Goal: Information Seeking & Learning: Learn about a topic

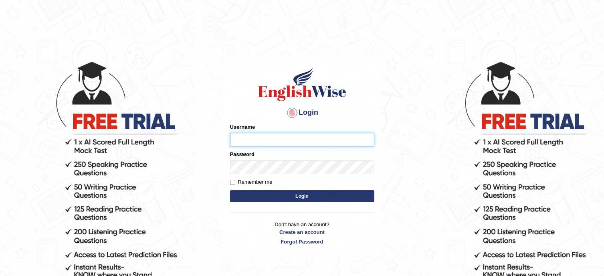
type input "Tanziral"
click at [299, 192] on button "Login" at bounding box center [302, 196] width 144 height 12
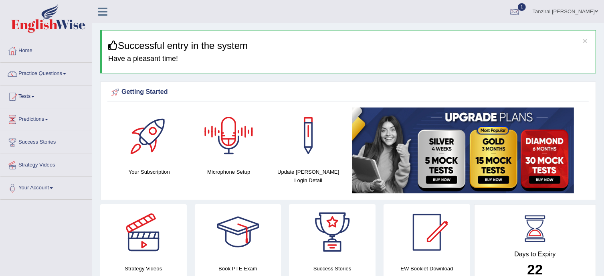
click at [521, 12] on div at bounding box center [515, 12] width 12 height 12
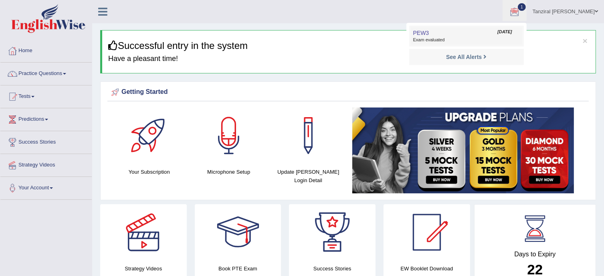
click at [446, 32] on link "PEW3 Oct 3, 2025 Exam evaluated" at bounding box center [466, 36] width 111 height 17
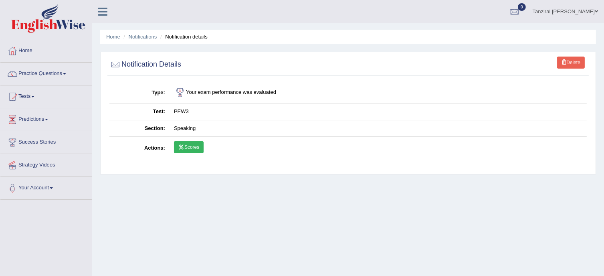
click at [191, 152] on link "Scores" at bounding box center [189, 147] width 30 height 12
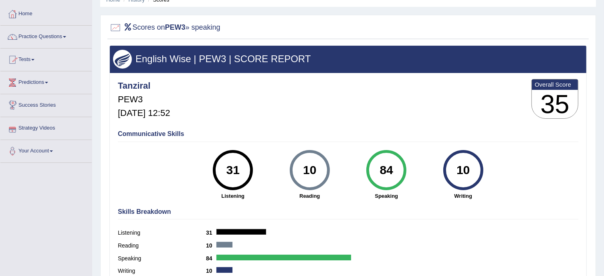
scroll to position [4, 0]
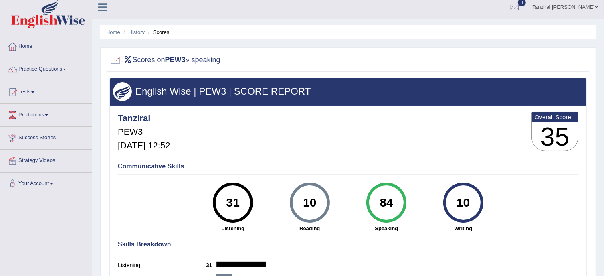
click at [60, 72] on link "Practice Questions" at bounding box center [45, 68] width 91 height 20
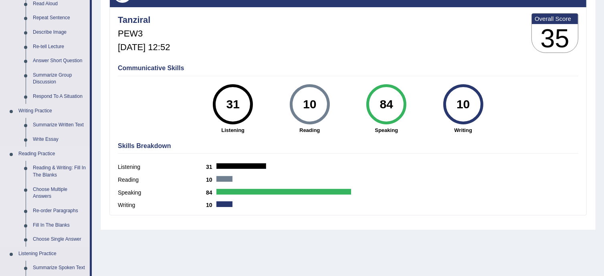
scroll to position [0, 0]
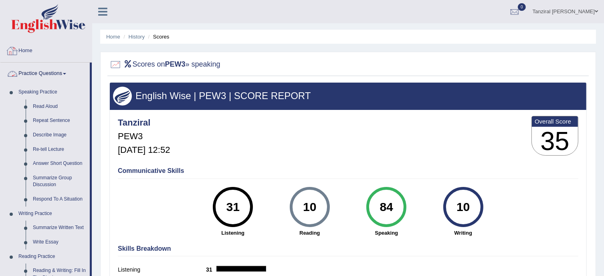
click at [32, 50] on link "Home" at bounding box center [45, 50] width 91 height 20
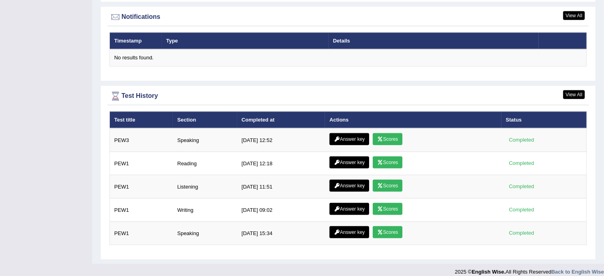
scroll to position [979, 0]
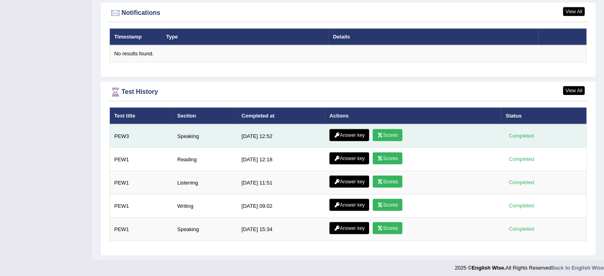
click at [397, 134] on link "Scores" at bounding box center [388, 135] width 30 height 12
click at [353, 135] on link "Answer key" at bounding box center [350, 135] width 40 height 12
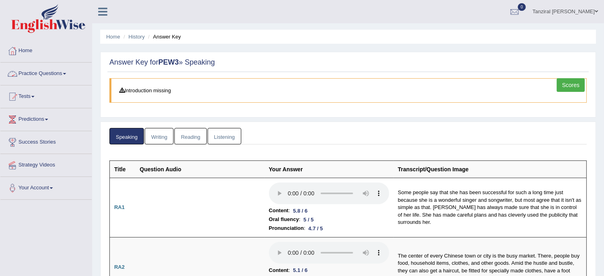
click at [51, 71] on link "Practice Questions" at bounding box center [45, 73] width 91 height 20
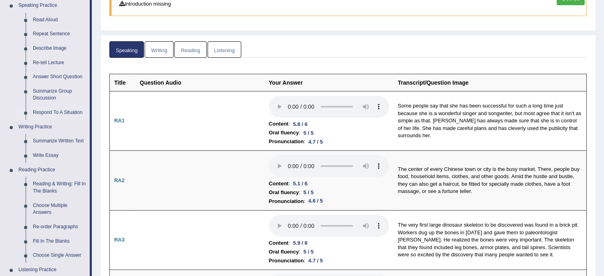
scroll to position [88, 0]
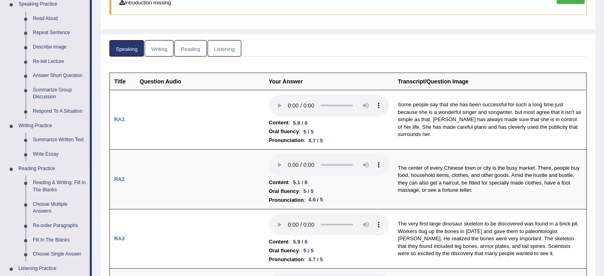
click at [51, 184] on link "Reading & Writing: Fill In The Blanks" at bounding box center [59, 186] width 61 height 21
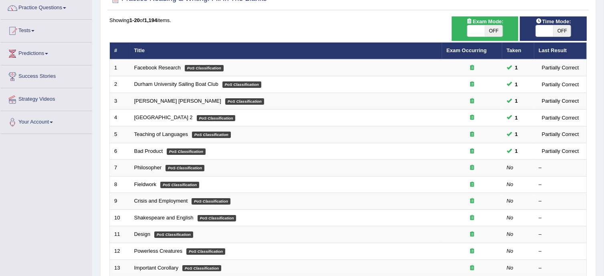
scroll to position [72, 0]
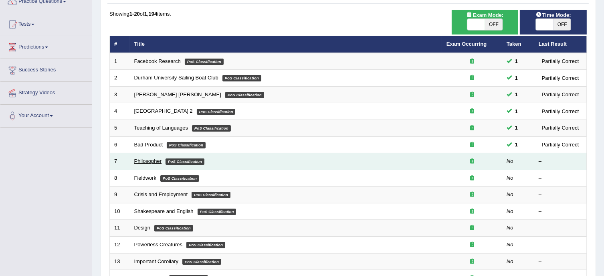
click at [157, 160] on link "Philosopher" at bounding box center [148, 161] width 28 height 6
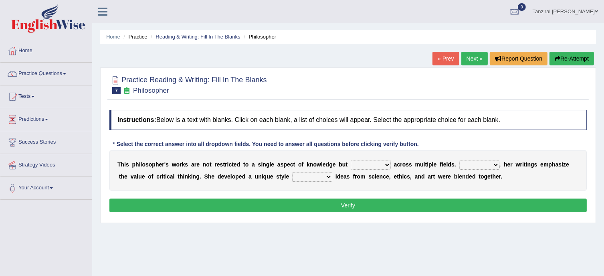
click at [385, 165] on select "constrain contain assemble extend" at bounding box center [371, 165] width 40 height 10
select select "assemble"
click at [351, 160] on select "constrain contain assemble extend" at bounding box center [371, 165] width 40 height 10
click at [493, 166] on select "Rather So Moreover Likely" at bounding box center [480, 165] width 40 height 10
select select "Rather"
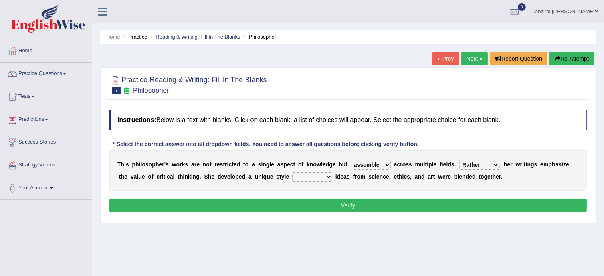
click at [460, 160] on select "Rather So Moreover Likely" at bounding box center [480, 165] width 40 height 10
click at [327, 176] on select "in that that which in which" at bounding box center [312, 177] width 40 height 10
select select "in which"
click at [292, 172] on select "in that that which in which" at bounding box center [312, 177] width 40 height 10
click at [347, 202] on button "Verify" at bounding box center [348, 206] width 478 height 14
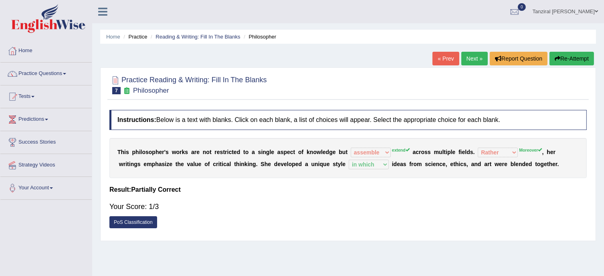
click at [472, 57] on link "Next »" at bounding box center [475, 59] width 26 height 14
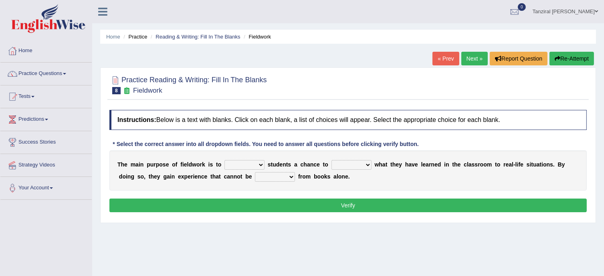
click at [260, 165] on select "resemble stow rave offer" at bounding box center [245, 165] width 40 height 10
select select "offer"
click at [225, 160] on select "resemble stow rave offer" at bounding box center [245, 165] width 40 height 10
click at [366, 166] on select "compare align apply dismount" at bounding box center [352, 165] width 40 height 10
select select "apply"
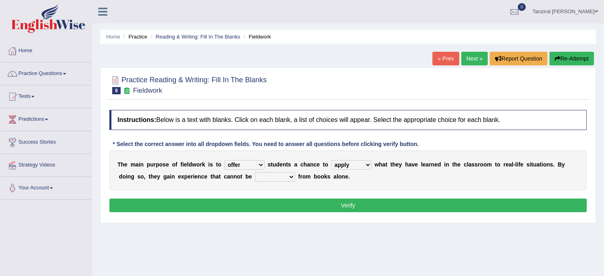
click at [332, 160] on select "compare align apply dismount" at bounding box center [352, 165] width 40 height 10
click at [287, 174] on select "originated prepared obtained touted" at bounding box center [275, 177] width 40 height 10
select select "obtained"
click at [255, 172] on select "originated prepared obtained touted" at bounding box center [275, 177] width 40 height 10
click at [327, 203] on button "Verify" at bounding box center [348, 206] width 478 height 14
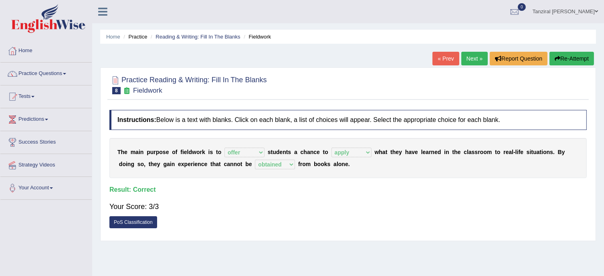
click at [474, 59] on link "Next »" at bounding box center [475, 59] width 26 height 14
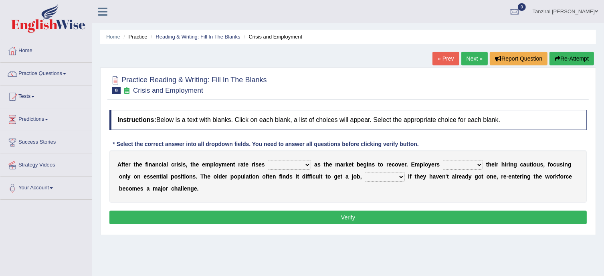
click at [307, 164] on select "normally conversely strenuously sharply" at bounding box center [289, 165] width 43 height 10
select select "sharply"
click at [268, 160] on select "normally conversely strenuously sharply" at bounding box center [289, 165] width 43 height 10
click at [308, 164] on select "normally conversely strenuously sharply" at bounding box center [289, 165] width 43 height 10
click at [340, 194] on div "A f t e r t h e f i n a n c i a l c r i s i s , t h e e m p l o y m e n t r a t…" at bounding box center [348, 176] width 478 height 52
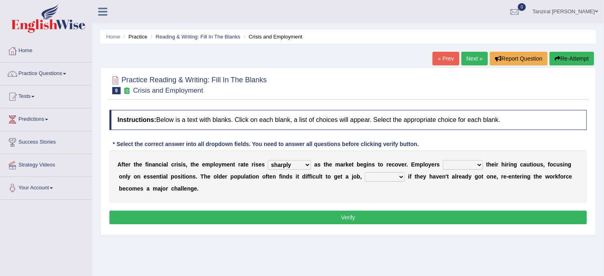
click at [467, 162] on select "keeping kept keep are kept" at bounding box center [463, 165] width 40 height 10
select select "keeping"
click at [443, 160] on select "keeping kept keep are kept" at bounding box center [463, 165] width 40 height 10
click at [477, 164] on select "keeping kept keep are kept" at bounding box center [463, 165] width 40 height 10
click at [499, 188] on div "A f t e r t h e f i n a n c i a l c r i s i s , t h e e m p l o y m e n t r a t…" at bounding box center [348, 176] width 478 height 52
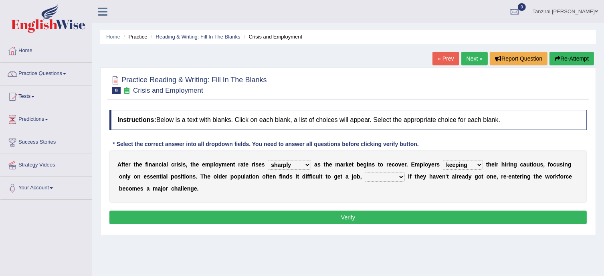
click at [402, 176] on select "although while then because" at bounding box center [385, 177] width 40 height 10
select select "because"
click at [365, 172] on select "although while then because" at bounding box center [385, 177] width 40 height 10
click at [407, 215] on button "Verify" at bounding box center [348, 218] width 478 height 14
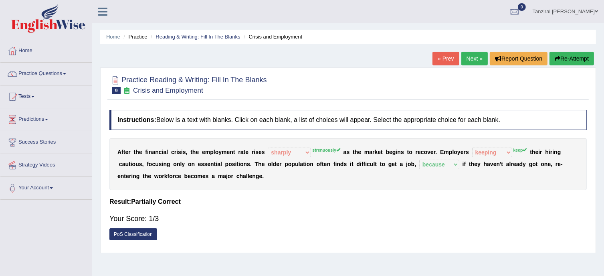
click at [473, 57] on link "Next »" at bounding box center [475, 59] width 26 height 14
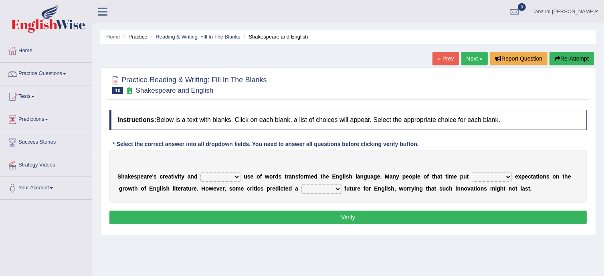
click at [233, 174] on select "idealized intensive fancied inventive" at bounding box center [221, 177] width 40 height 10
select select "intensive"
click at [201, 172] on select "idealized intensive fancied inventive" at bounding box center [221, 177] width 40 height 10
click at [505, 174] on select "wide much high more" at bounding box center [492, 177] width 40 height 10
select select "high"
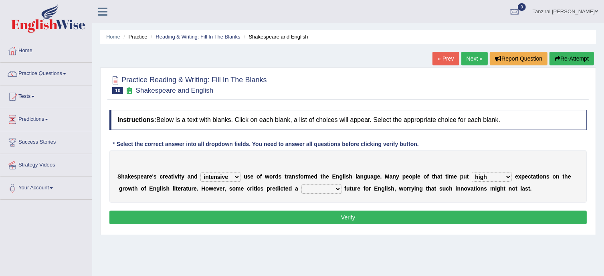
click at [472, 172] on select "wide much high more" at bounding box center [492, 177] width 40 height 10
click at [336, 189] on select "monetary promising irresistible daunting" at bounding box center [322, 189] width 40 height 10
select select "promising"
click at [302, 184] on select "monetary promising irresistible daunting" at bounding box center [322, 189] width 40 height 10
click at [343, 213] on button "Verify" at bounding box center [348, 218] width 478 height 14
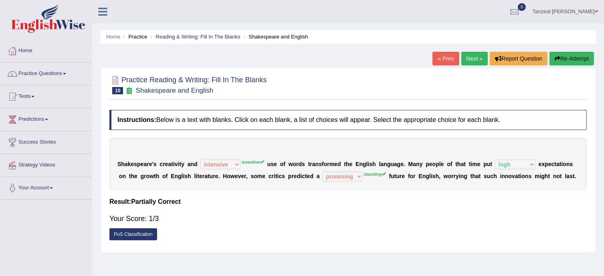
click at [473, 58] on link "Next »" at bounding box center [475, 59] width 26 height 14
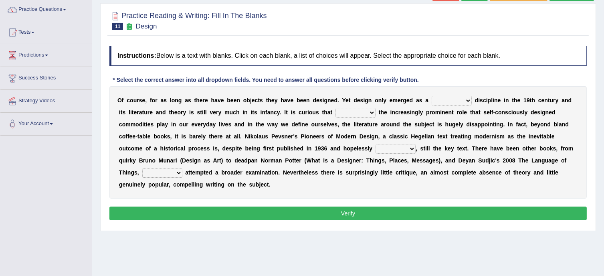
scroll to position [64, 0]
click at [468, 99] on select "bilateral ubiquitous foremost dedicated" at bounding box center [452, 101] width 40 height 10
select select "bilateral"
click at [432, 96] on select "bilateral ubiquitous foremost dedicated" at bounding box center [452, 101] width 40 height 10
click at [365, 109] on select "since despite within through" at bounding box center [356, 113] width 40 height 10
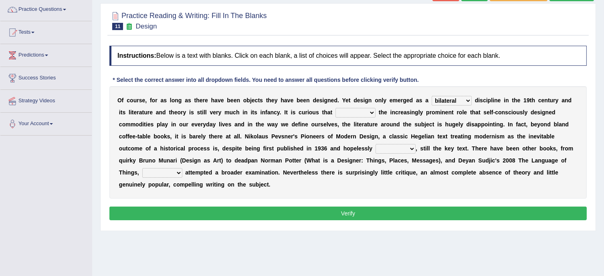
select select "despite"
click at [336, 108] on select "since despite within through" at bounding box center [356, 113] width 40 height 10
click at [408, 149] on select "dates dating date dated" at bounding box center [396, 149] width 40 height 10
select select "dated"
click at [376, 144] on select "dates dating date dated" at bounding box center [396, 149] width 40 height 10
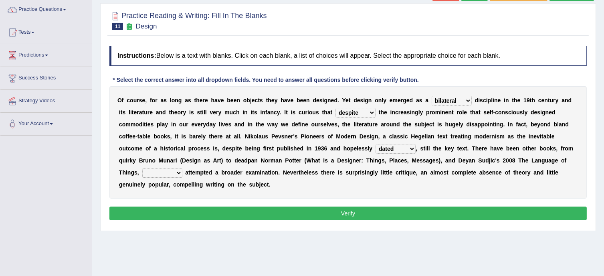
click at [181, 174] on select "which then however as" at bounding box center [162, 173] width 40 height 10
select select "which"
click at [142, 168] on select "which then however as" at bounding box center [162, 173] width 40 height 10
click at [265, 213] on button "Verify" at bounding box center [348, 214] width 478 height 14
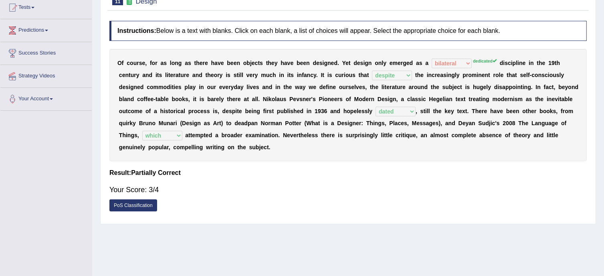
scroll to position [0, 0]
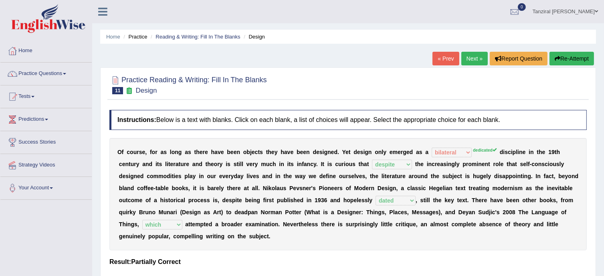
click at [472, 59] on link "Next »" at bounding box center [475, 59] width 26 height 14
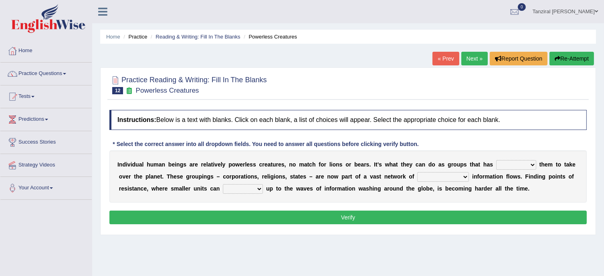
click at [530, 168] on select "enabled contended embodied conjured" at bounding box center [517, 165] width 40 height 10
select select "enabled"
click at [497, 160] on select "enabled contended embodied conjured" at bounding box center [517, 165] width 40 height 10
click at [465, 174] on select "interconnected overlapping fastened exploited" at bounding box center [443, 177] width 52 height 10
select select "interconnected"
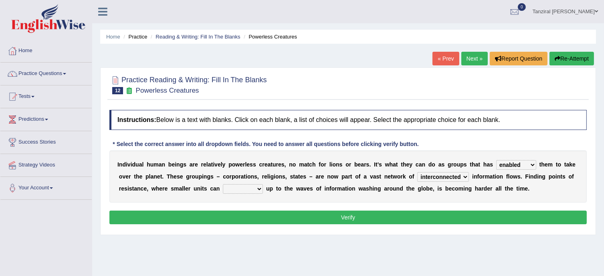
click at [417, 172] on select "interconnected overlapping fastened exploited" at bounding box center [443, 177] width 52 height 10
click at [258, 190] on select "stand raise hail pump" at bounding box center [243, 189] width 40 height 10
select select "raise"
click at [223, 184] on select "stand raise hail pump" at bounding box center [243, 189] width 40 height 10
click at [249, 219] on button "Verify" at bounding box center [348, 218] width 478 height 14
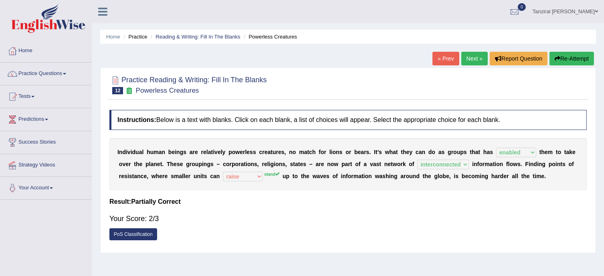
click at [475, 53] on link "Next »" at bounding box center [475, 59] width 26 height 14
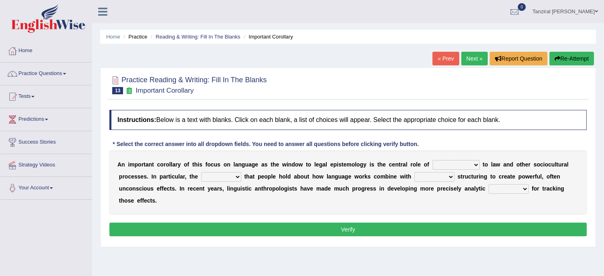
click at [476, 163] on select "discourse epoch dialect acquaintance" at bounding box center [456, 165] width 47 height 10
select select "discourse"
click at [433, 160] on select "discourse epoch dialect acquaintance" at bounding box center [456, 165] width 47 height 10
click at [224, 176] on select "deviation besmirch consent ideas" at bounding box center [221, 177] width 40 height 10
select select "ideas"
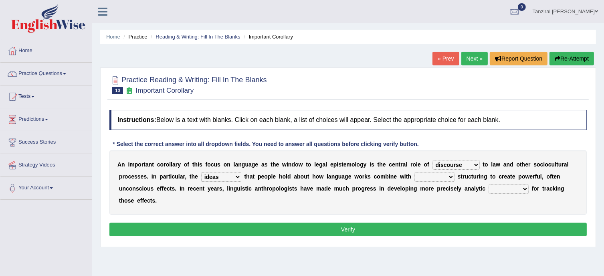
click at [201, 172] on select "deviation besmirch consent ideas" at bounding box center [221, 177] width 40 height 10
click at [435, 174] on select "mandatory linguistic legitimate customary" at bounding box center [435, 177] width 40 height 10
select select "mandatory"
click at [415, 172] on select "mandatory linguistic legitimate customary" at bounding box center [435, 177] width 40 height 10
click at [524, 189] on select "tools appetite albums stroke" at bounding box center [509, 189] width 40 height 10
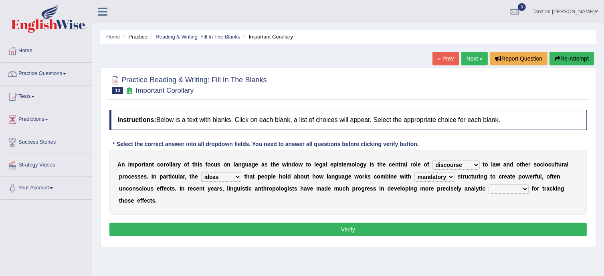
select select "tools"
click at [489, 184] on select "tools appetite albums stroke" at bounding box center [509, 189] width 40 height 10
click at [414, 229] on button "Verify" at bounding box center [348, 230] width 478 height 14
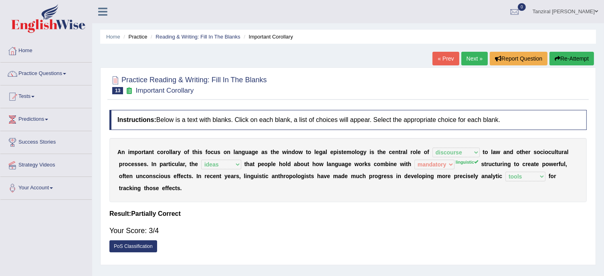
click at [186, 219] on div "Instructions: Below is a text with blanks. Click on each blank, a list of choic…" at bounding box center [348, 183] width 482 height 155
click at [479, 53] on link "Next »" at bounding box center [475, 59] width 26 height 14
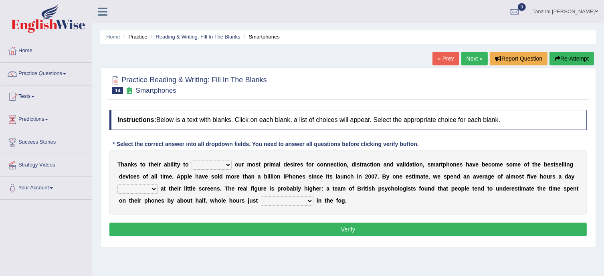
click at [230, 165] on select "hijack describe sharpen conserve" at bounding box center [212, 165] width 40 height 10
select select "sharpen"
click at [192, 160] on select "hijack describe sharpen conserve" at bounding box center [212, 165] width 40 height 10
click at [152, 186] on select "watching waggling snoring staring" at bounding box center [138, 189] width 40 height 10
select select "staring"
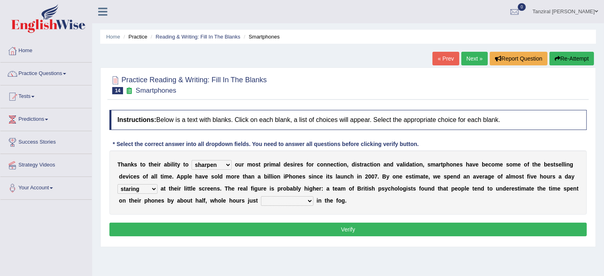
click at [118, 184] on select "watching waggling snoring staring" at bounding box center [138, 189] width 40 height 10
click at [306, 199] on select "has evaporated evaporating evaporate evaporates" at bounding box center [287, 201] width 53 height 10
select select "evaporating"
click at [261, 196] on select "has evaporated evaporating evaporate evaporates" at bounding box center [287, 201] width 53 height 10
click at [311, 231] on button "Verify" at bounding box center [348, 230] width 478 height 14
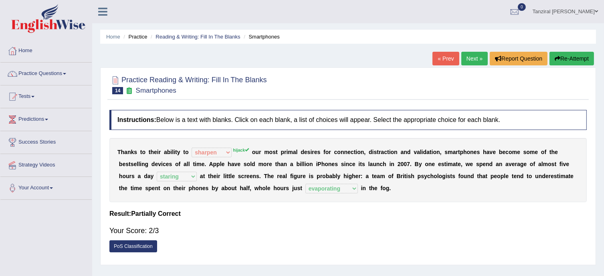
click at [473, 60] on link "Next »" at bounding box center [475, 59] width 26 height 14
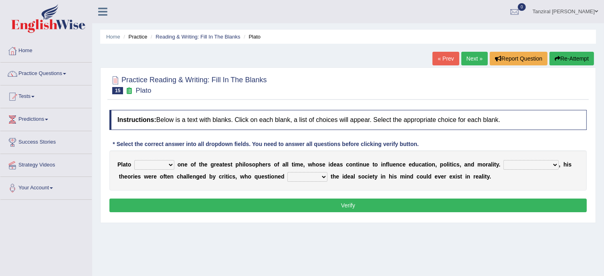
click at [168, 165] on select "keeps comes claims remains" at bounding box center [154, 165] width 40 height 10
select select "remains"
click at [134, 160] on select "keeps comes claims remains" at bounding box center [154, 165] width 40 height 10
click at [537, 165] on select "Notwithstanding So However Whatever" at bounding box center [531, 165] width 55 height 10
select select "However"
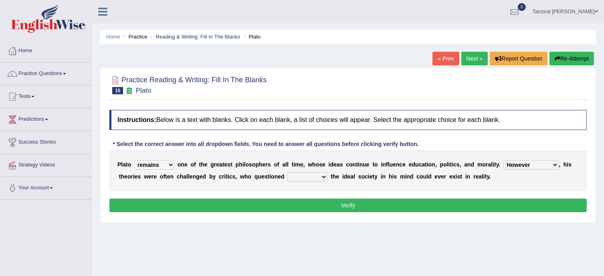
click at [504, 160] on select "Notwithstanding So However Whatever" at bounding box center [531, 165] width 55 height 10
click at [319, 175] on select "which what that whether" at bounding box center [308, 177] width 40 height 10
select select "whether"
click at [288, 172] on select "which what that whether" at bounding box center [308, 177] width 40 height 10
click at [347, 202] on button "Verify" at bounding box center [348, 206] width 478 height 14
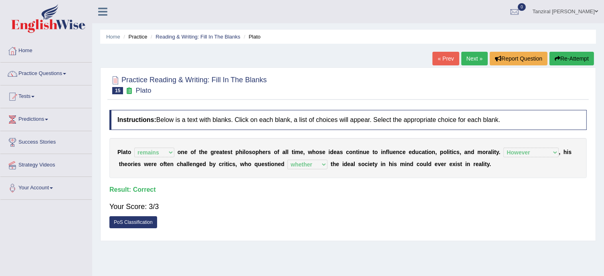
click at [467, 61] on link "Next »" at bounding box center [475, 59] width 26 height 14
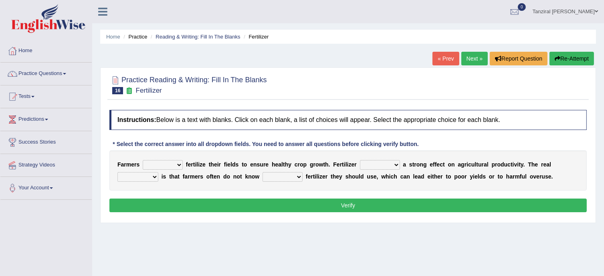
click at [181, 167] on select "must should need can" at bounding box center [163, 165] width 40 height 10
select select "must"
click at [143, 160] on select "must should need can" at bounding box center [163, 165] width 40 height 10
click at [382, 163] on select "has had have having" at bounding box center [380, 165] width 40 height 10
select select "has"
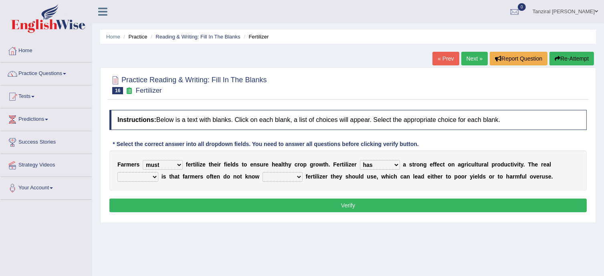
click at [360, 160] on select "has had have having" at bounding box center [380, 165] width 40 height 10
click at [152, 179] on select "problem question conclusion answer" at bounding box center [138, 177] width 41 height 10
select select "problem"
click at [118, 172] on select "problem question conclusion answer" at bounding box center [138, 177] width 41 height 10
click at [296, 174] on select "how much how many however so much" at bounding box center [283, 177] width 40 height 10
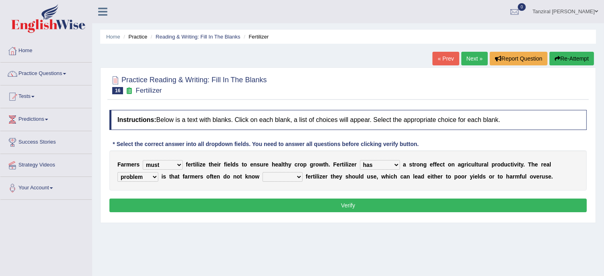
select select "how much"
click at [263, 172] on select "how much how many however so much" at bounding box center [283, 177] width 40 height 10
click at [337, 204] on button "Verify" at bounding box center [348, 206] width 478 height 14
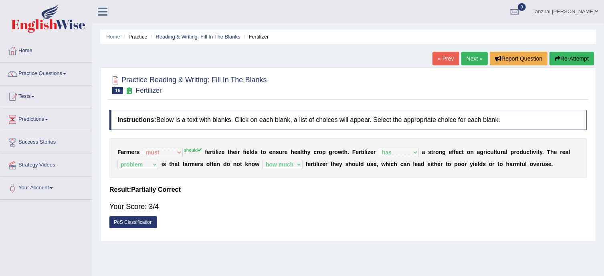
click at [480, 53] on link "Next »" at bounding box center [475, 59] width 26 height 14
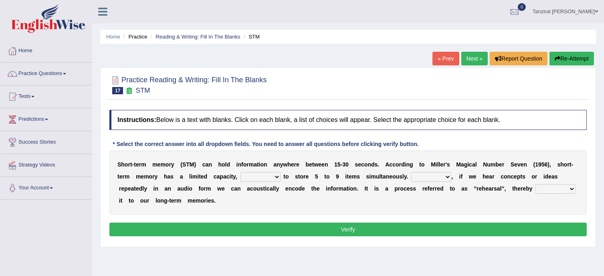
click at [258, 177] on select "being able is able be able unable" at bounding box center [261, 177] width 40 height 10
select select "being able"
click at [241, 172] on select "being able is able be able unable" at bounding box center [261, 177] width 40 height 10
click at [430, 173] on select "However So Moreover Therefore" at bounding box center [431, 177] width 40 height 10
select select "However"
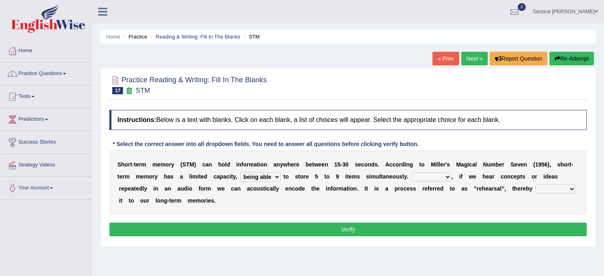
click at [411, 172] on select "However So Moreover Therefore" at bounding box center [431, 177] width 40 height 10
click at [559, 186] on select "commit commits commiting commited" at bounding box center [556, 189] width 40 height 10
select select "commiting"
click at [536, 184] on select "commit commits commiting commited" at bounding box center [556, 189] width 40 height 10
click at [484, 231] on button "Verify" at bounding box center [348, 230] width 478 height 14
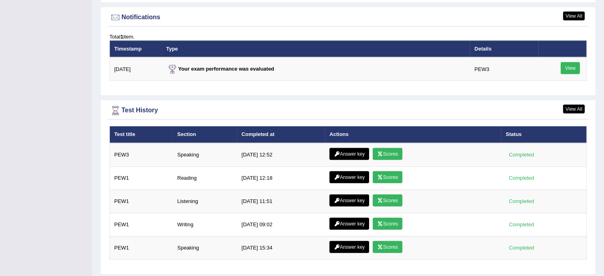
scroll to position [975, 0]
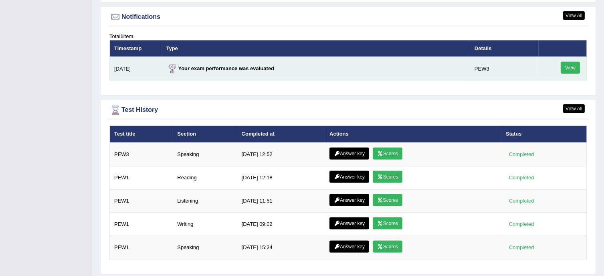
click at [566, 64] on link "View" at bounding box center [570, 68] width 19 height 12
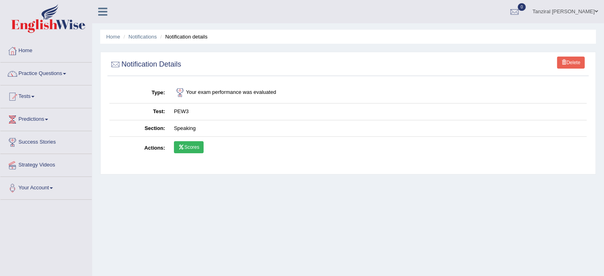
click at [191, 146] on link "Scores" at bounding box center [189, 147] width 30 height 12
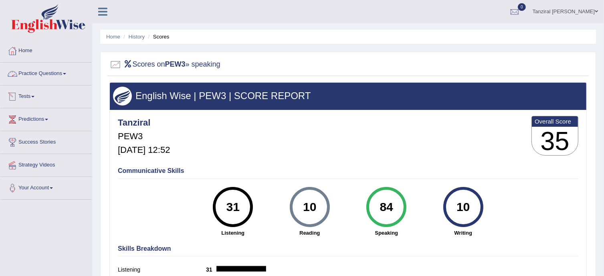
click at [27, 49] on link "Home" at bounding box center [45, 50] width 91 height 20
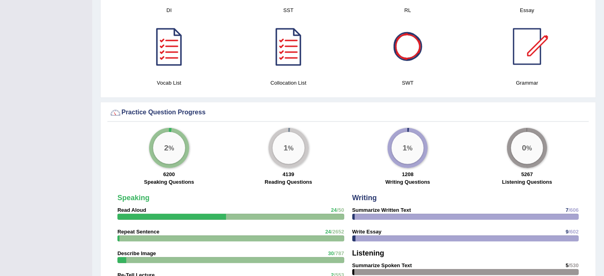
scroll to position [489, 0]
